Goal: Information Seeking & Learning: Learn about a topic

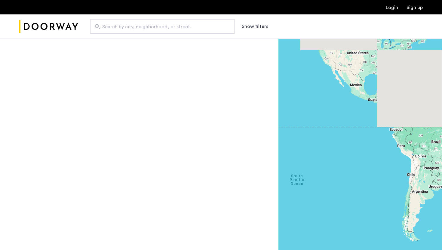
click at [207, 30] on span "Search by city, neighborhood, or street." at bounding box center [160, 26] width 116 height 7
click at [207, 30] on input "Search by city, neighborhood, or street." at bounding box center [162, 26] width 144 height 14
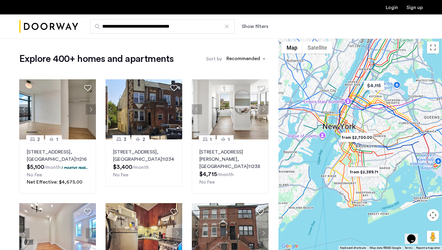
type input "**********"
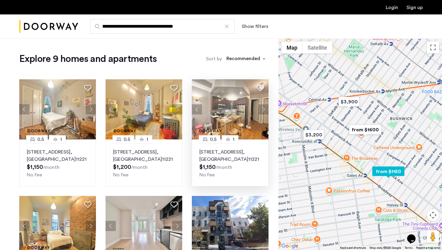
click at [263, 108] on button "Next apartment" at bounding box center [263, 109] width 10 height 10
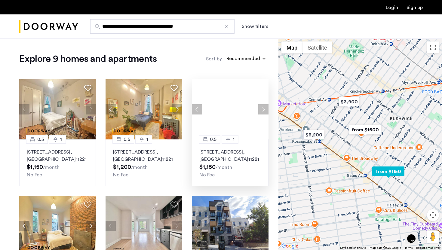
click at [263, 108] on button "Next apartment" at bounding box center [263, 109] width 10 height 10
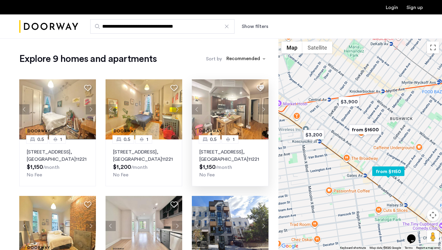
click at [263, 107] on button "Next apartment" at bounding box center [263, 109] width 10 height 10
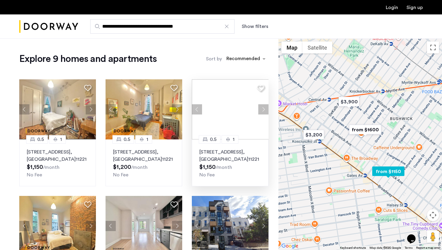
click at [263, 107] on button "Next apartment" at bounding box center [263, 109] width 10 height 10
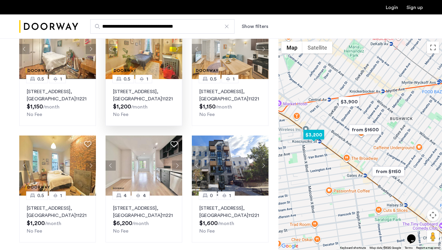
scroll to position [56, 0]
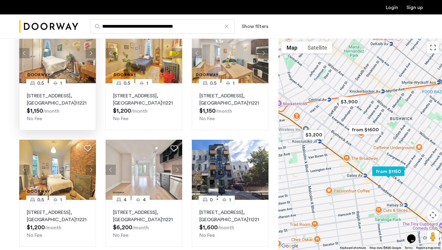
click at [68, 103] on span ", [GEOGRAPHIC_DATA]" at bounding box center [51, 100] width 49 height 12
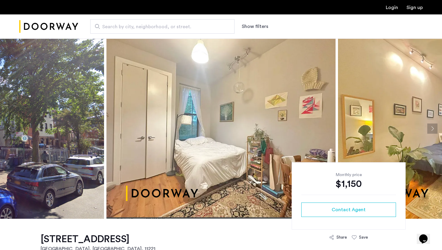
click at [432, 125] on button "Next apartment" at bounding box center [433, 129] width 10 height 10
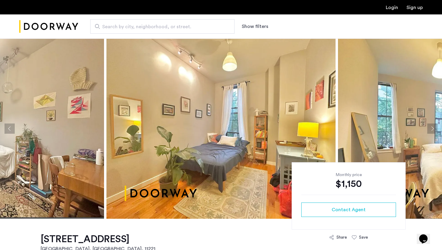
click at [432, 125] on button "Next apartment" at bounding box center [433, 129] width 10 height 10
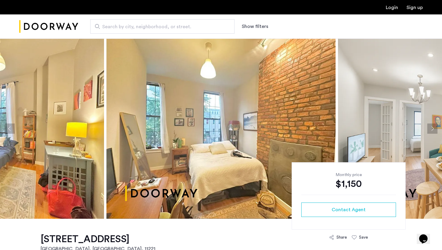
click at [429, 128] on button "Next apartment" at bounding box center [433, 129] width 10 height 10
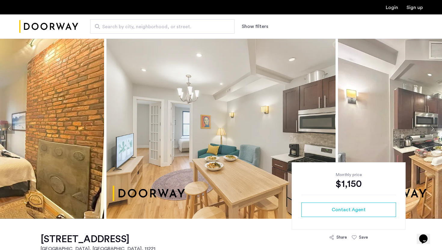
click at [429, 128] on button "Next apartment" at bounding box center [433, 129] width 10 height 10
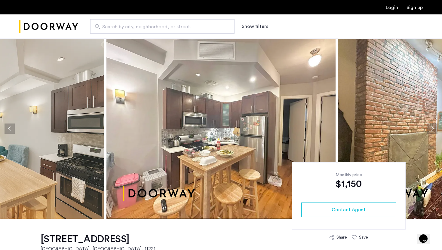
click at [429, 128] on button "Next apartment" at bounding box center [433, 129] width 10 height 10
